Goal: Information Seeking & Learning: Learn about a topic

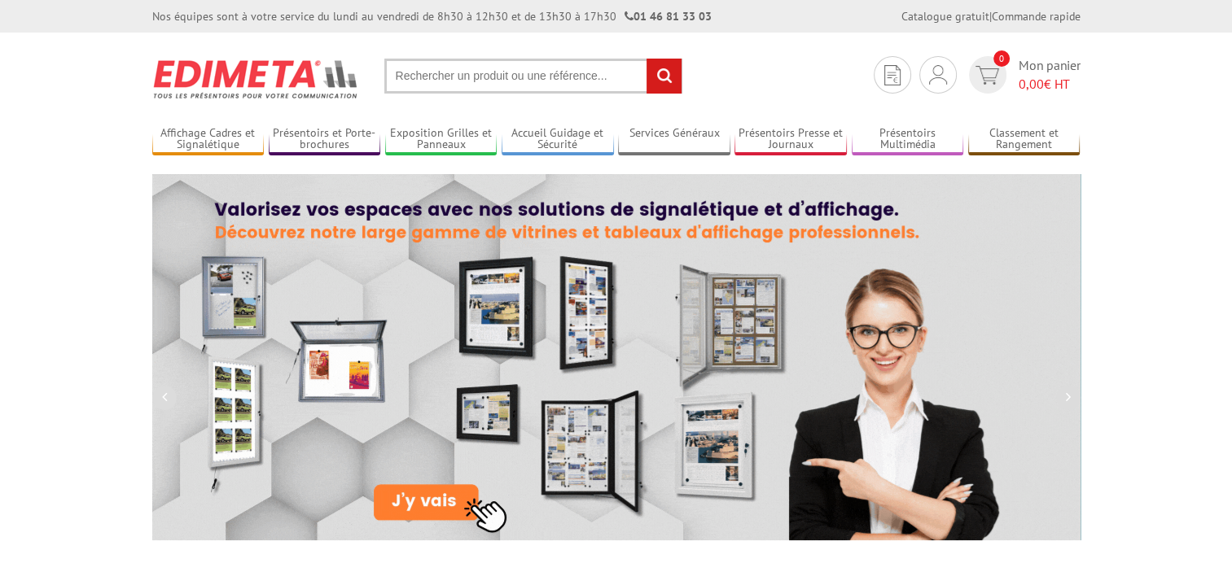
click at [497, 85] on input "text" at bounding box center [533, 76] width 298 height 35
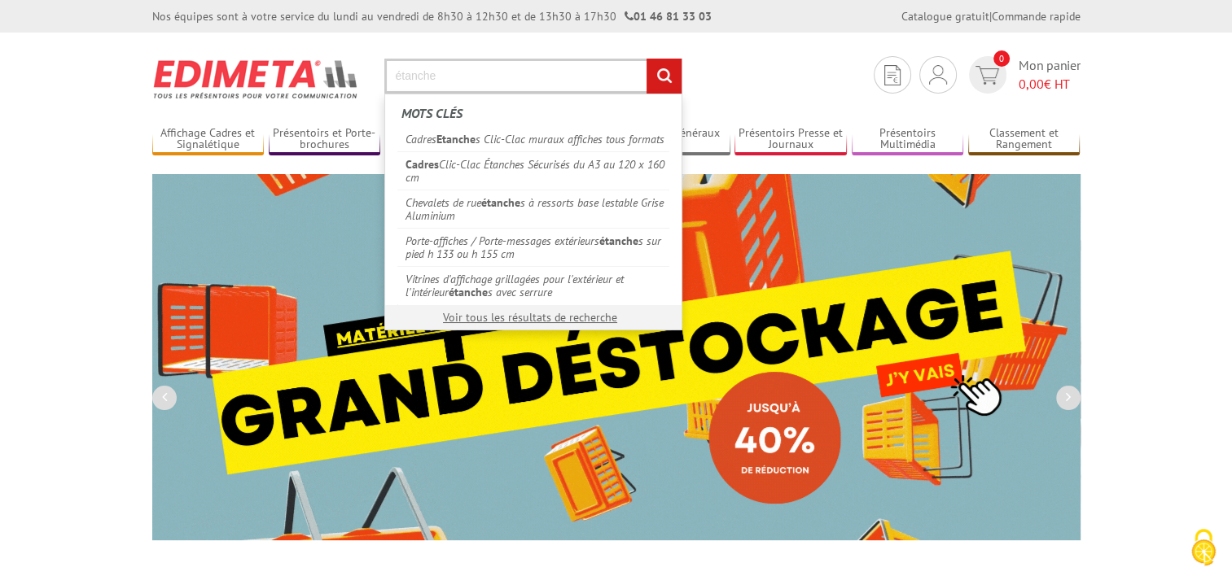
type input "étanche"
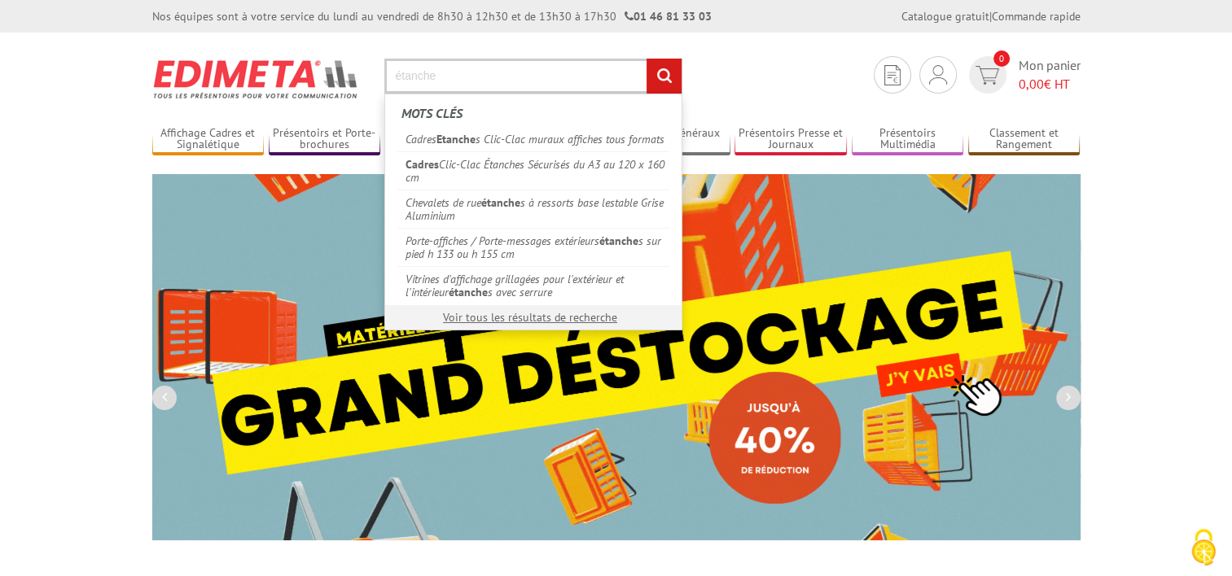
click at [646, 59] on input "rechercher" at bounding box center [663, 76] width 35 height 35
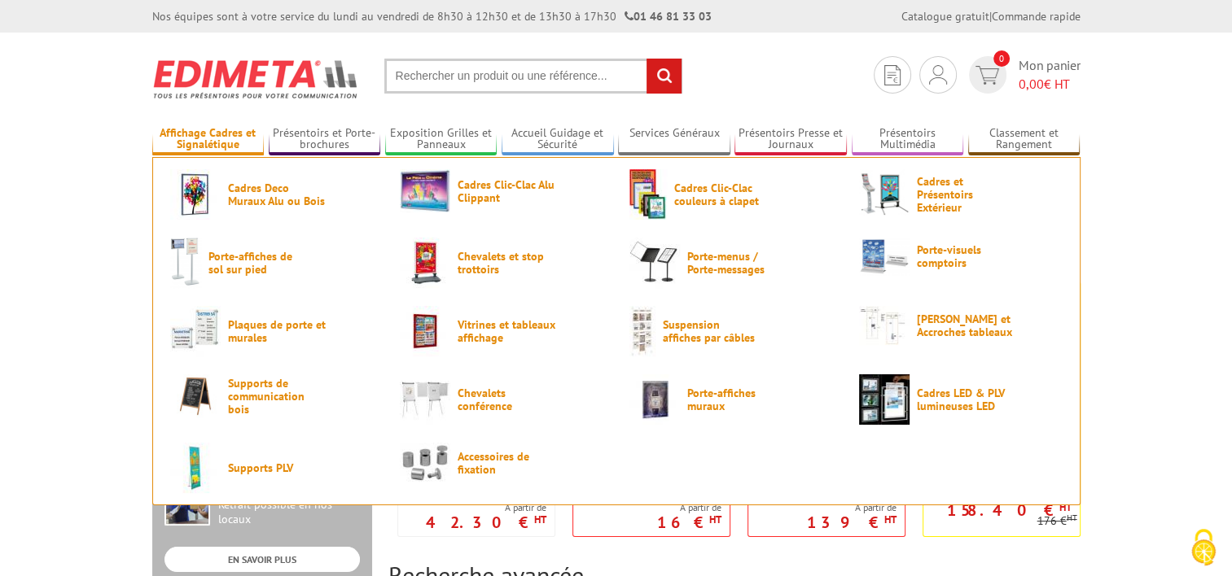
click at [215, 136] on link "Affichage Cadres et Signalétique" at bounding box center [208, 139] width 112 height 27
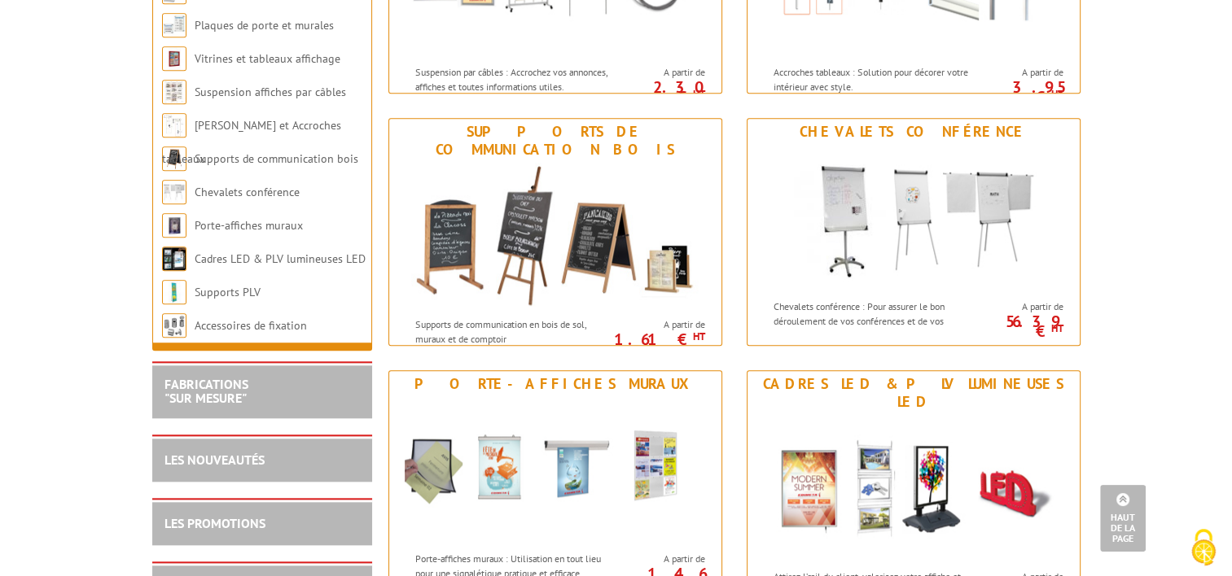
scroll to position [1634, 0]
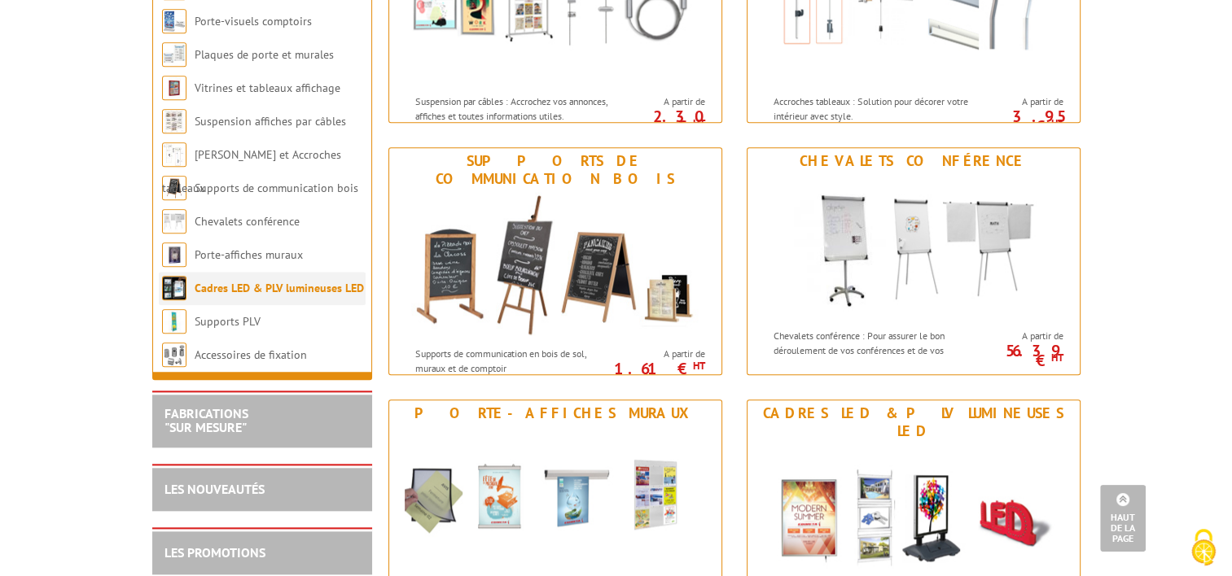
click at [251, 295] on link "Cadres LED & PLV lumineuses LED" at bounding box center [279, 288] width 169 height 15
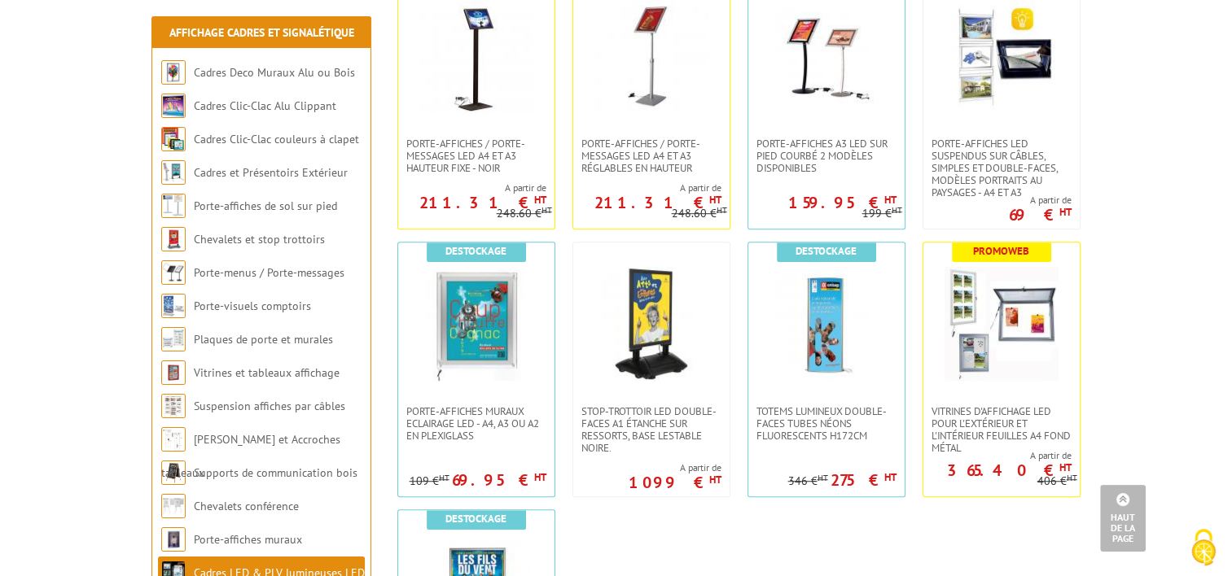
scroll to position [951, 0]
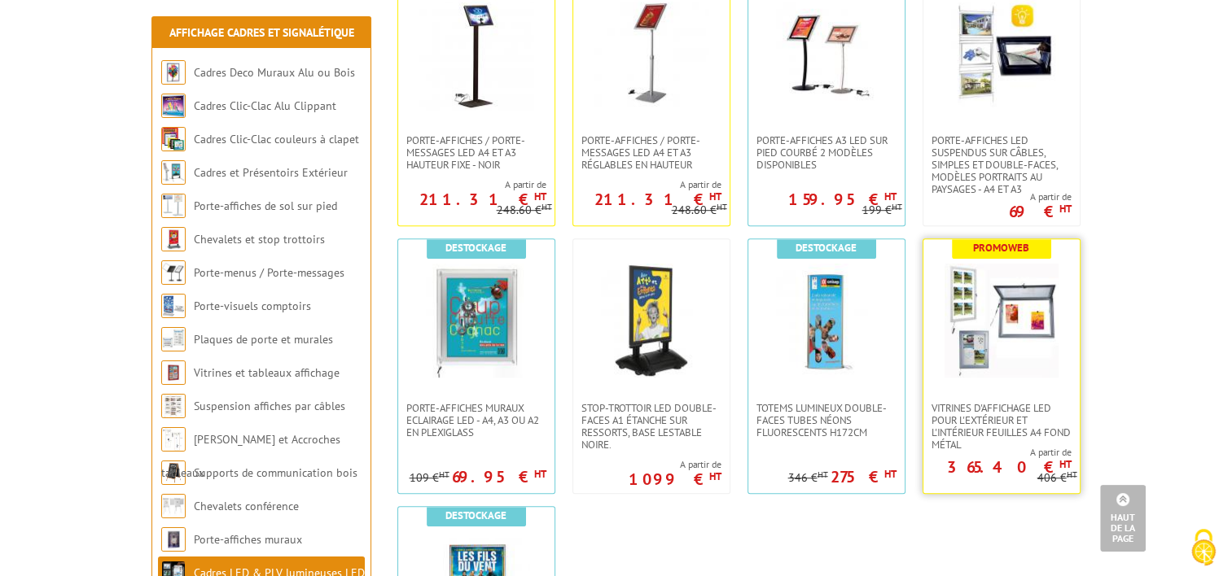
click at [999, 328] on img at bounding box center [1001, 321] width 114 height 114
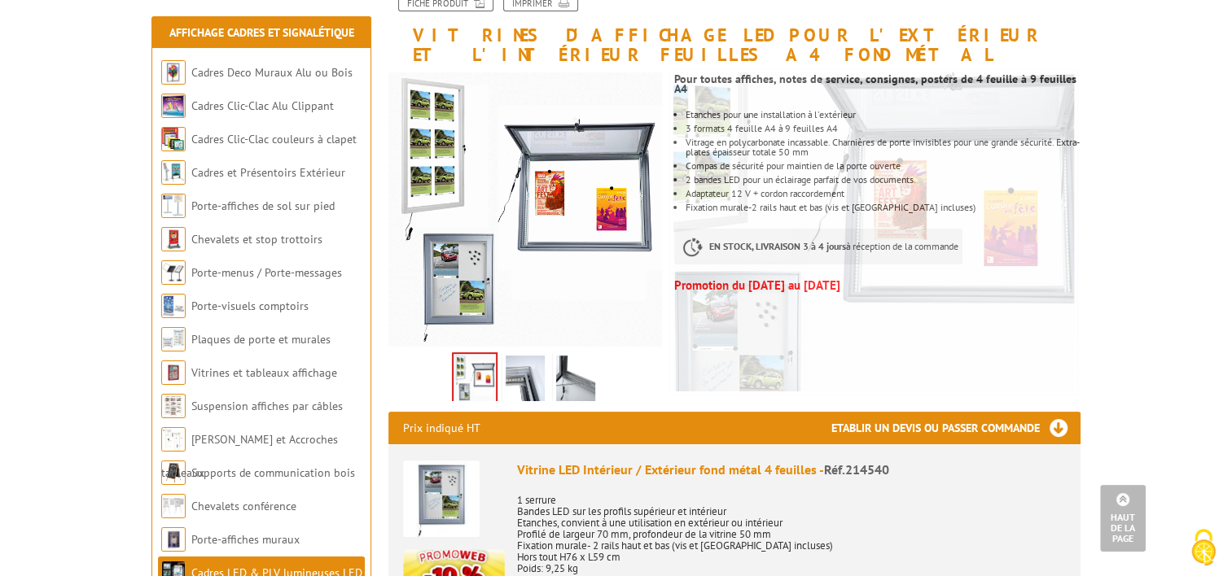
scroll to position [247, 0]
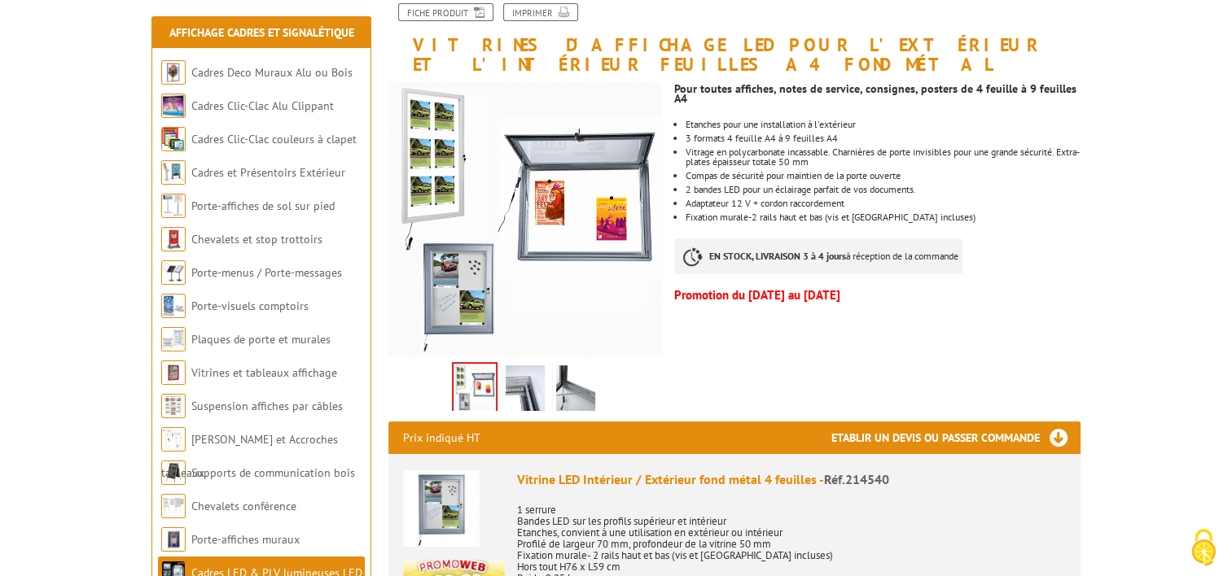
click at [233, 532] on link "Porte-affiches muraux" at bounding box center [245, 539] width 109 height 15
